Goal: Information Seeking & Learning: Learn about a topic

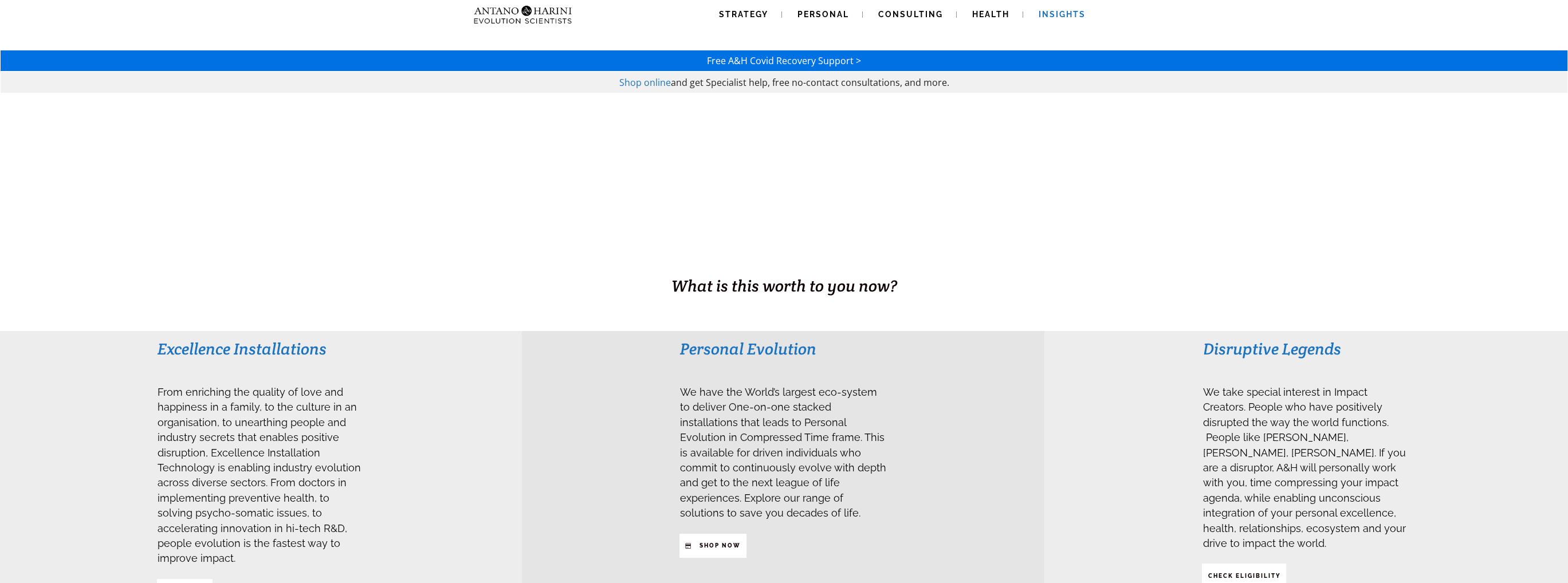
click at [1071, 15] on span "Insights" at bounding box center [1062, 14] width 47 height 10
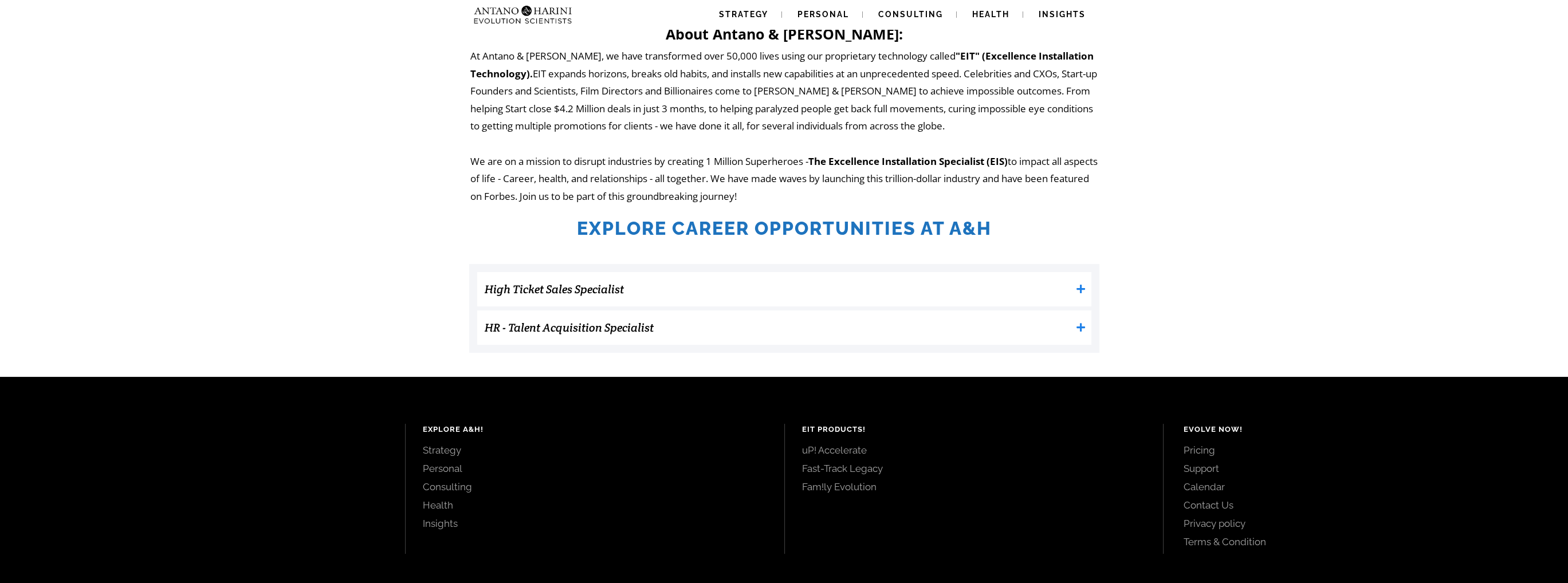
scroll to position [207, 0]
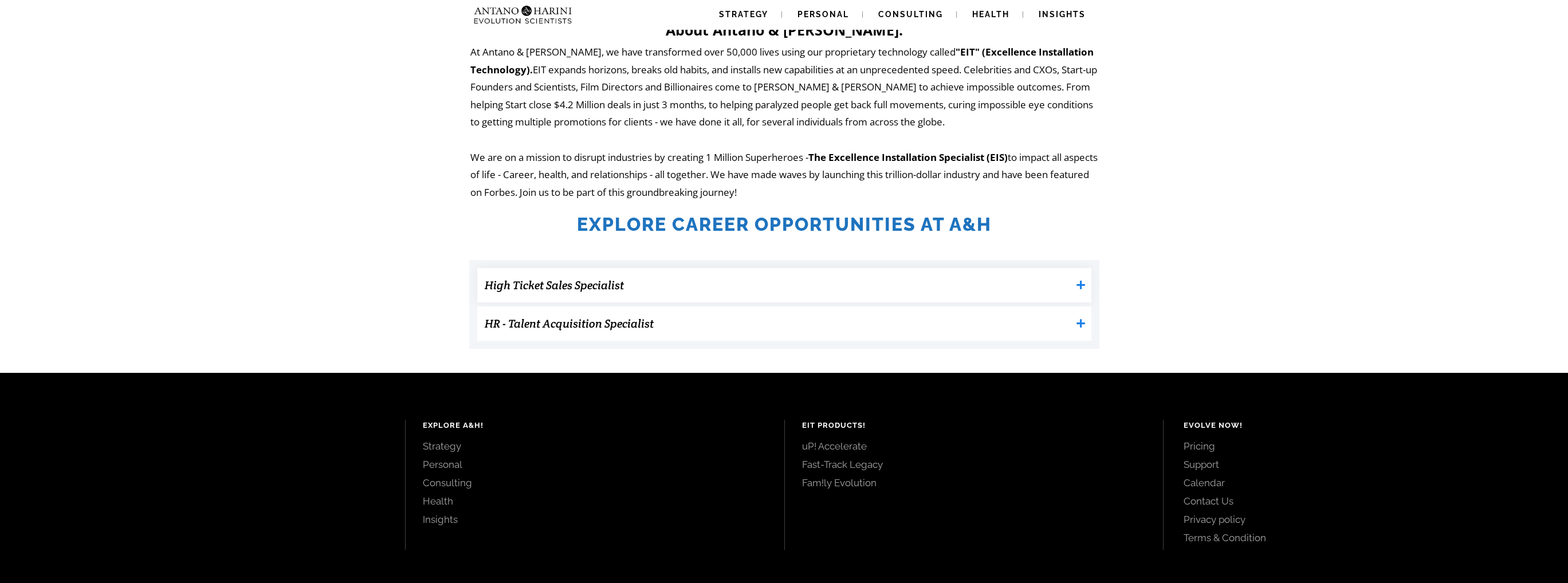
click at [1028, 292] on h3 "High Ticket Sales Specialist" at bounding box center [778, 285] width 587 height 23
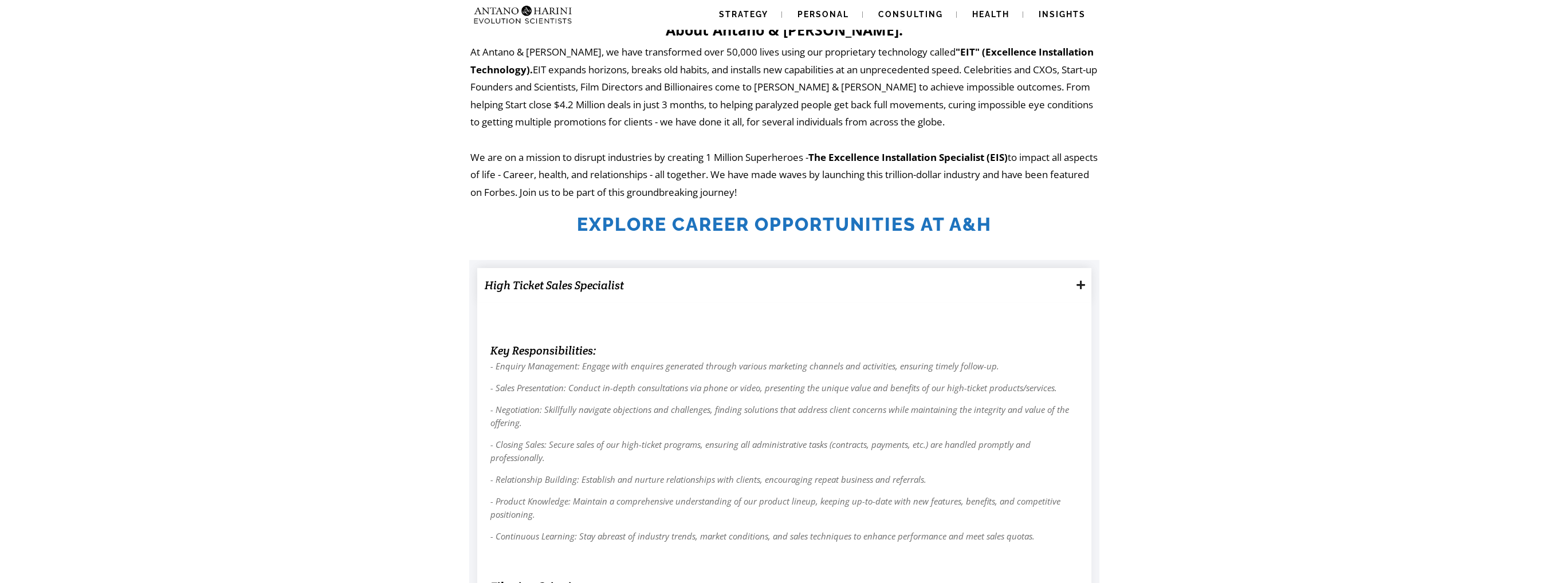
click at [1028, 292] on h3 "High Ticket Sales Specialist" at bounding box center [778, 285] width 587 height 23
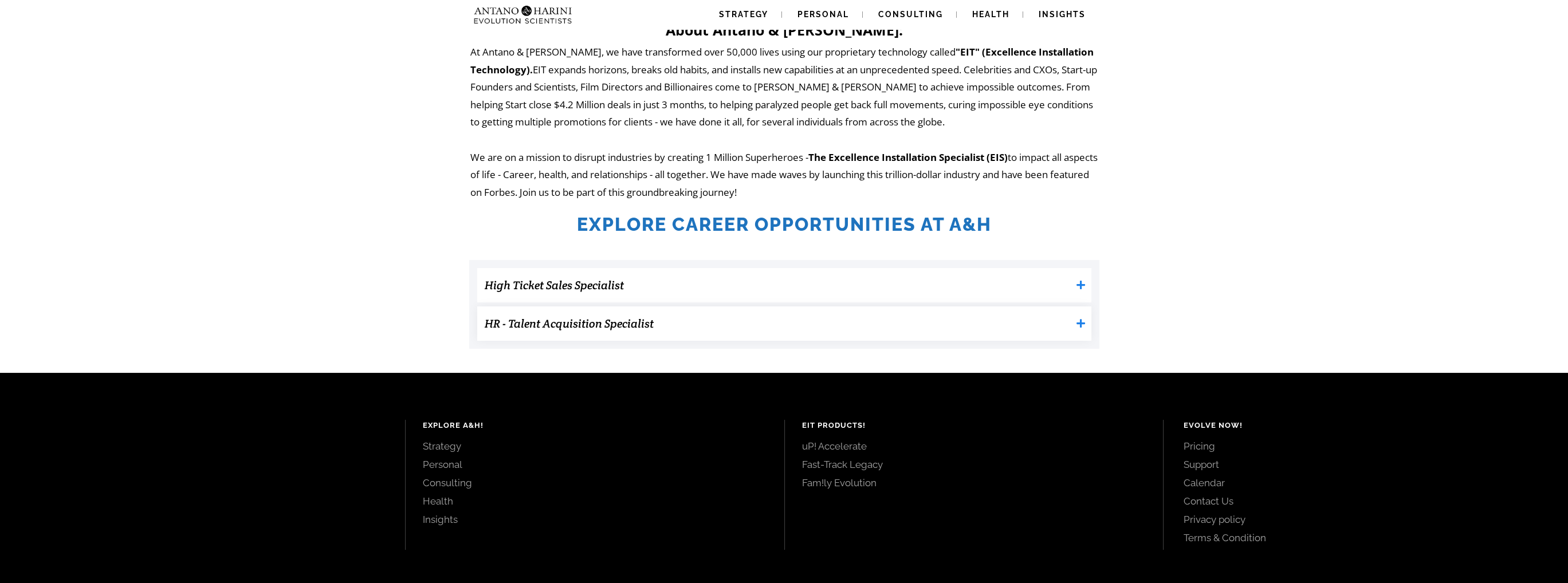
click at [810, 326] on h3 "HR - Talent Acquisition Specialist" at bounding box center [778, 324] width 587 height 23
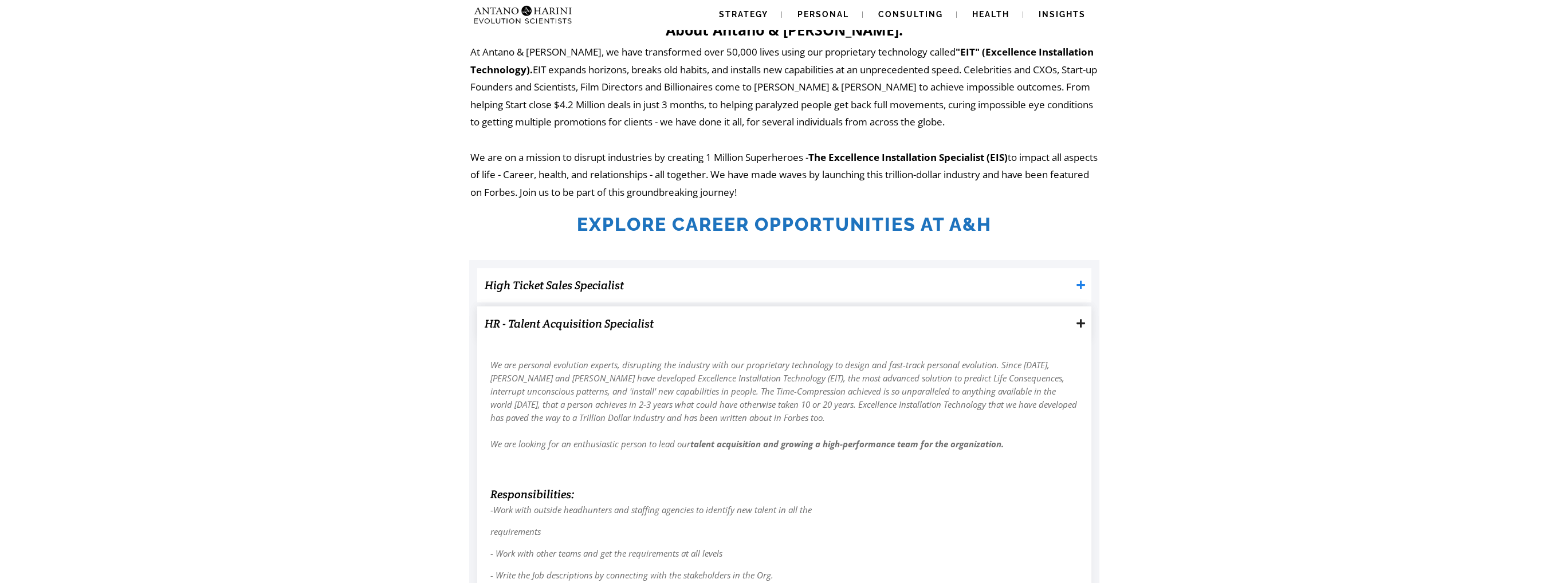
click at [810, 326] on h3 "HR - Talent Acquisition Specialist" at bounding box center [778, 324] width 587 height 23
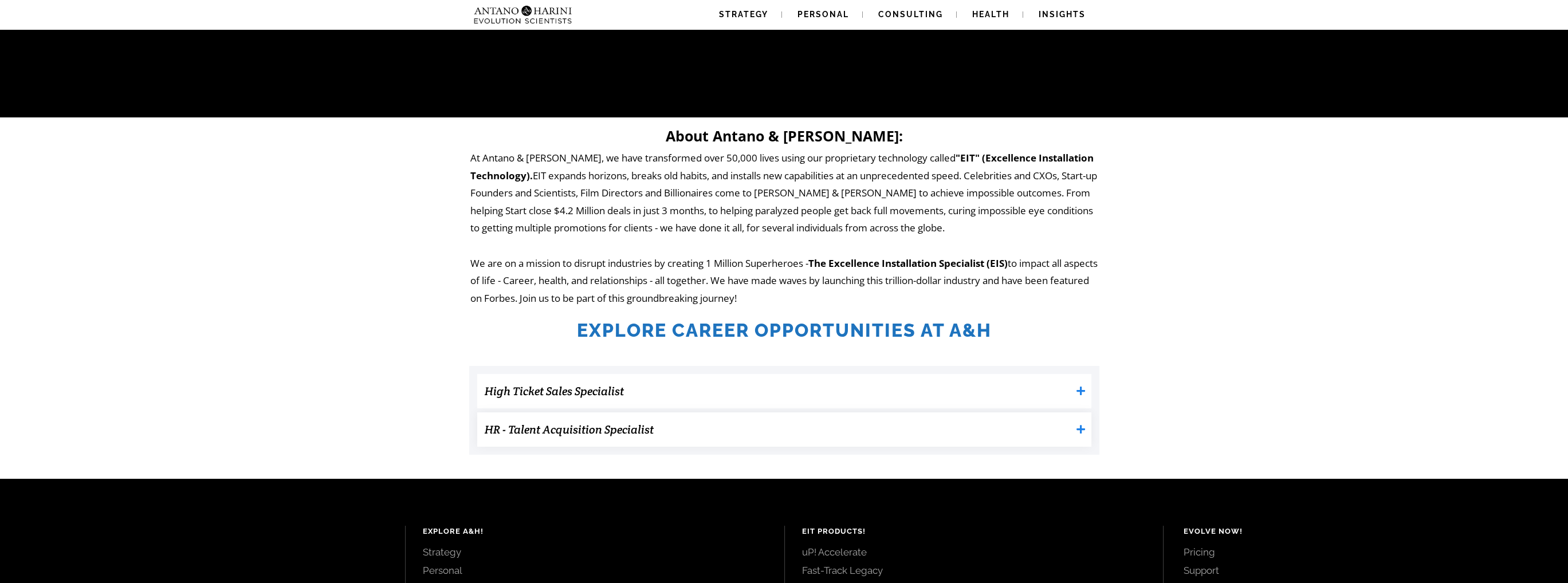
scroll to position [101, 0]
